Goal: Information Seeking & Learning: Learn about a topic

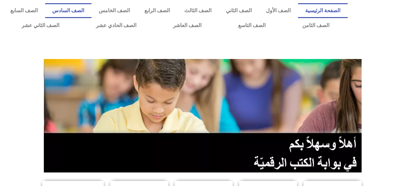
click at [84, 7] on link "الصف السادس" at bounding box center [68, 10] width 46 height 15
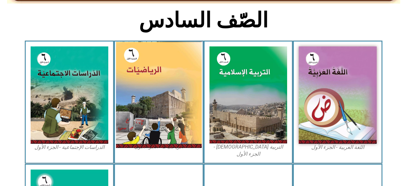
scroll to position [161, 0]
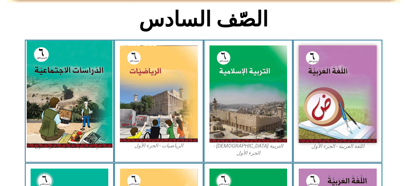
click at [89, 93] on img at bounding box center [69, 94] width 86 height 107
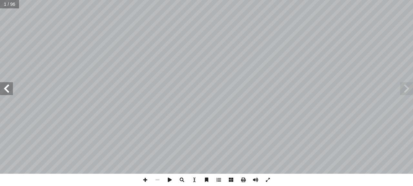
click at [4, 94] on span at bounding box center [6, 88] width 13 height 13
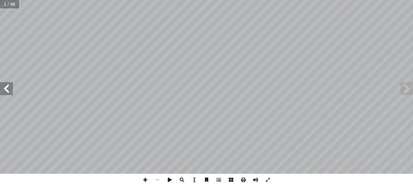
click at [4, 94] on span at bounding box center [6, 88] width 13 height 13
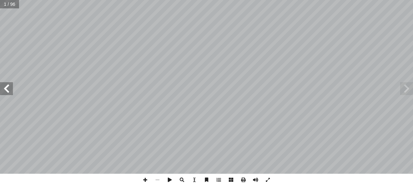
click at [4, 94] on span at bounding box center [6, 88] width 13 height 13
click at [10, 84] on span at bounding box center [6, 88] width 13 height 13
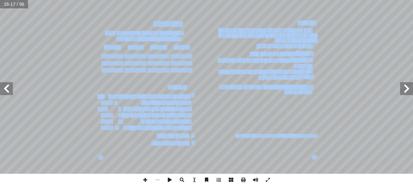
click at [3, 89] on span at bounding box center [6, 88] width 13 height 13
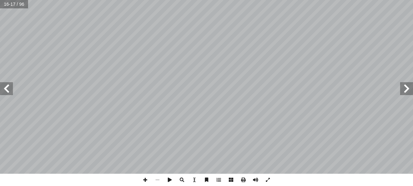
click at [3, 89] on span at bounding box center [6, 88] width 13 height 13
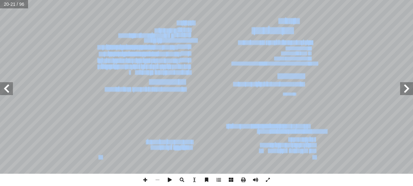
click at [8, 86] on span at bounding box center [6, 88] width 13 height 13
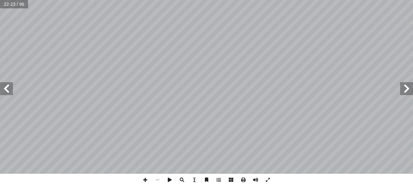
click at [8, 86] on span at bounding box center [6, 88] width 13 height 13
click at [11, 83] on span at bounding box center [6, 88] width 13 height 13
click at [5, 89] on span at bounding box center [6, 88] width 13 height 13
click at [6, 95] on span at bounding box center [6, 88] width 13 height 13
click at [6, 94] on span at bounding box center [6, 88] width 13 height 13
